Goal: Book appointment/travel/reservation

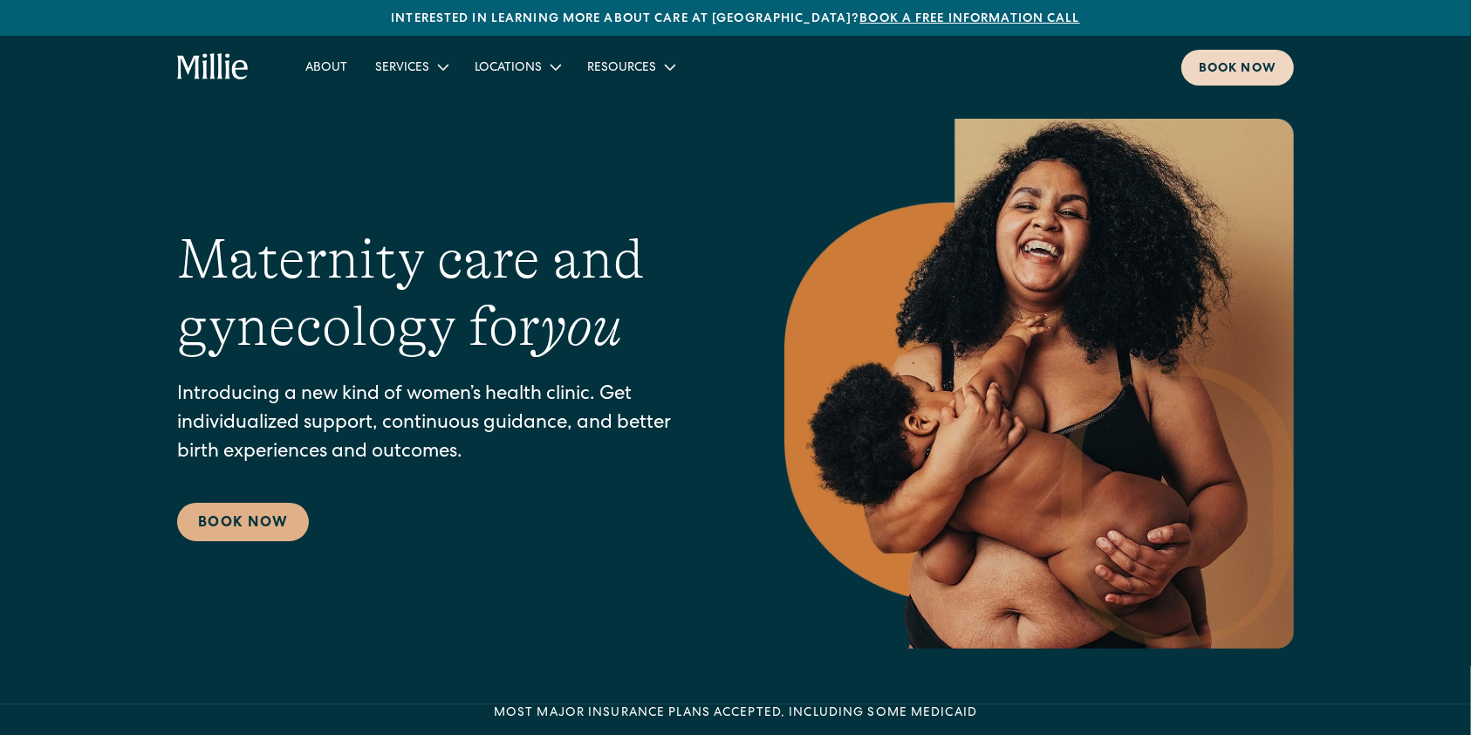
click at [1242, 65] on div "Book now" at bounding box center [1238, 69] width 78 height 18
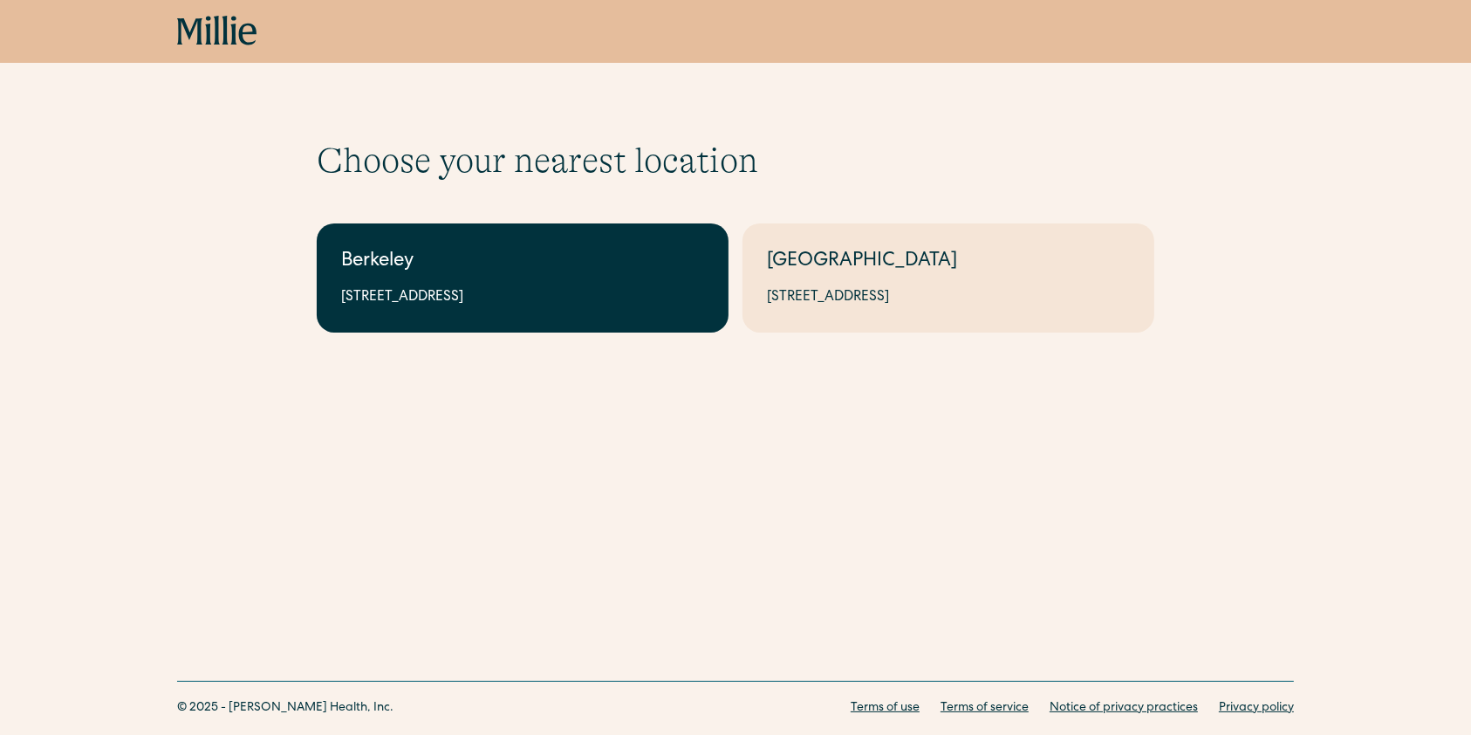
click at [523, 291] on div "2999 Regent St, Suite 524, Berkeley, CA 94705" at bounding box center [522, 297] width 363 height 21
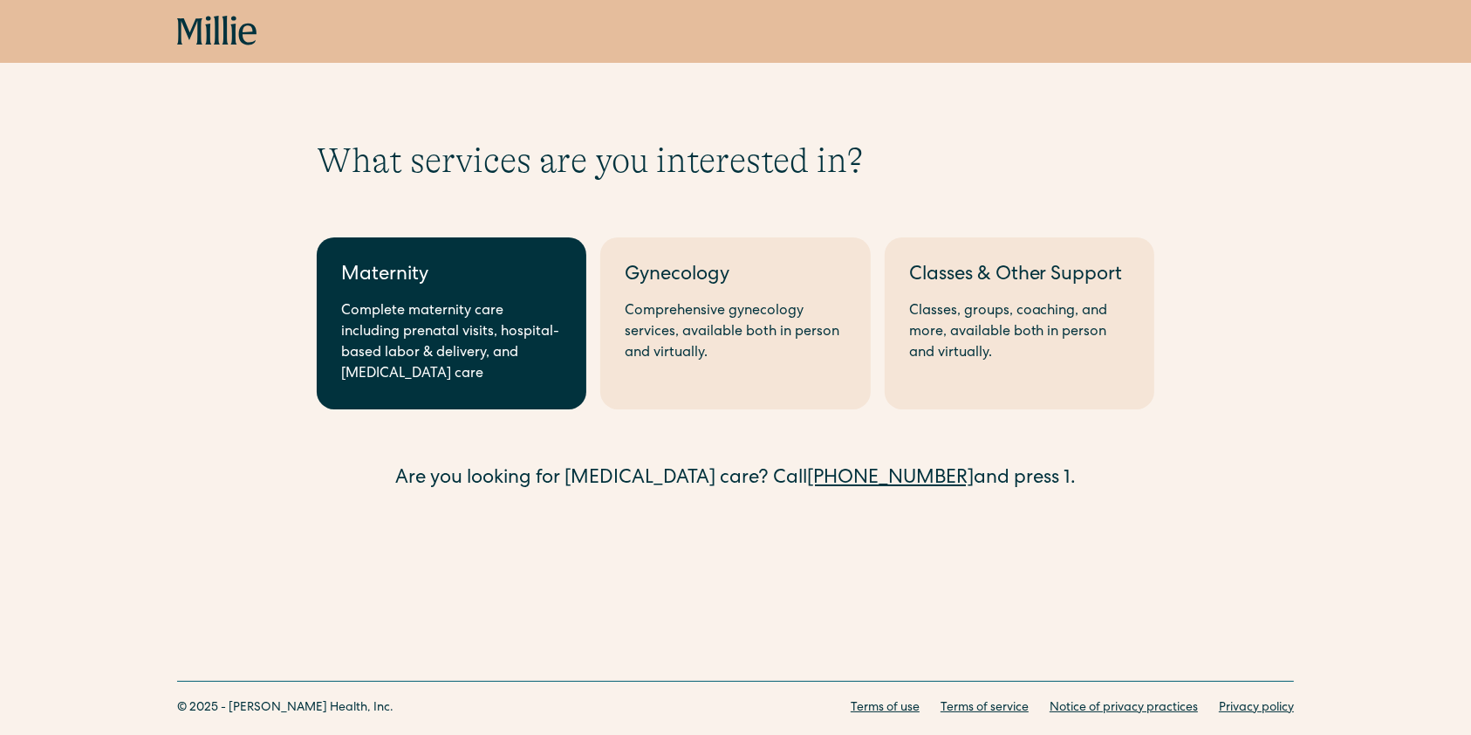
click at [557, 273] on div "Maternity" at bounding box center [451, 276] width 221 height 29
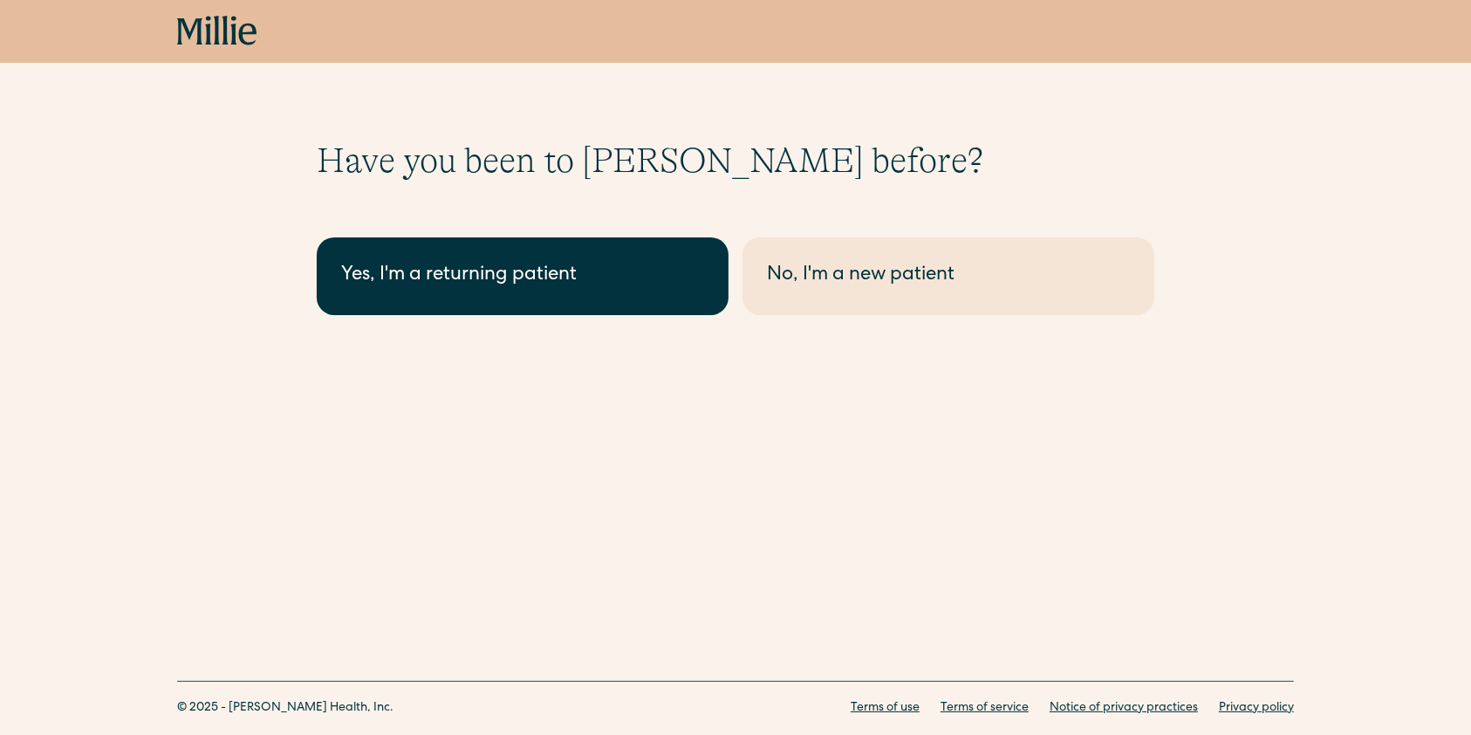
click at [588, 268] on div "Yes, I'm a returning patient" at bounding box center [522, 276] width 363 height 29
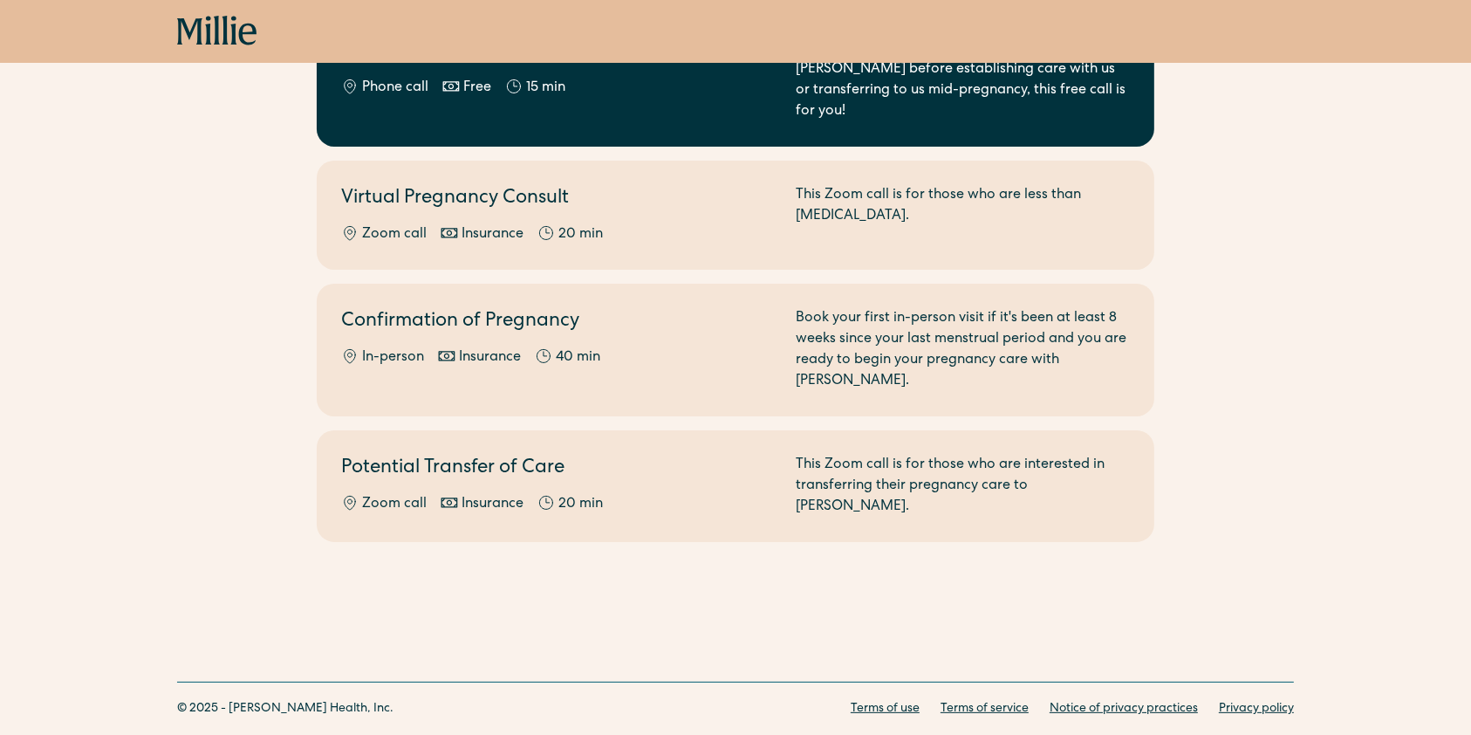
scroll to position [24, 0]
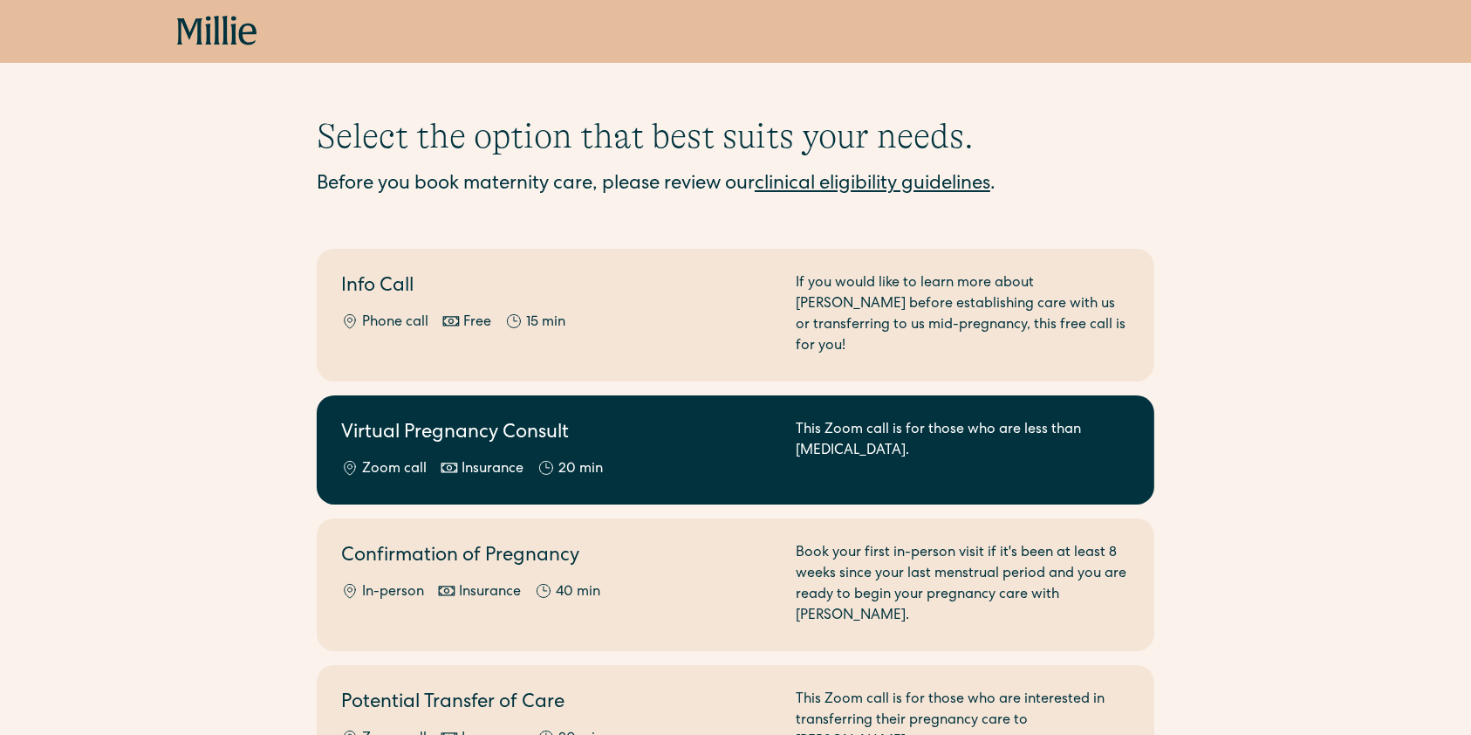
click at [617, 425] on h2 "Virtual Pregnancy Consult" at bounding box center [558, 434] width 434 height 29
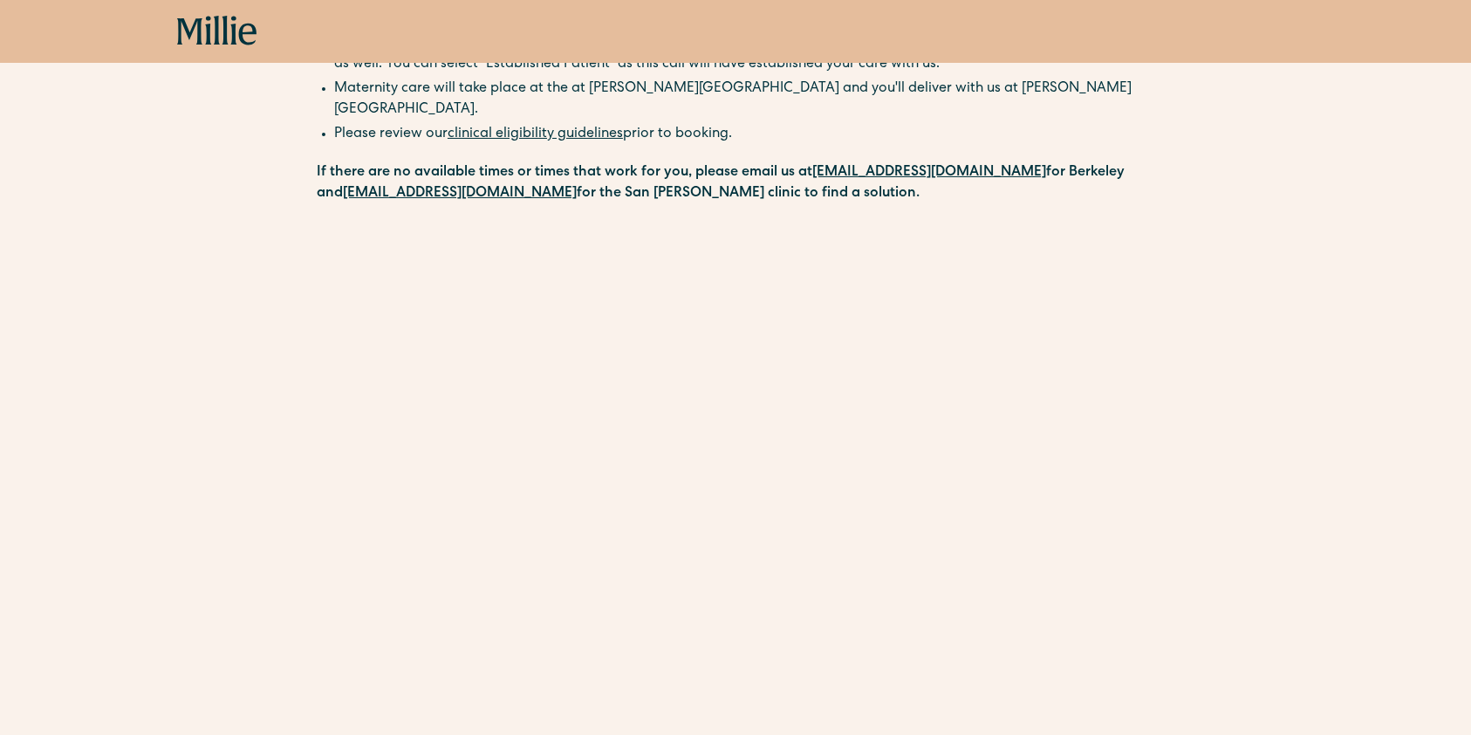
scroll to position [581, 0]
